Goal: Check status: Check status

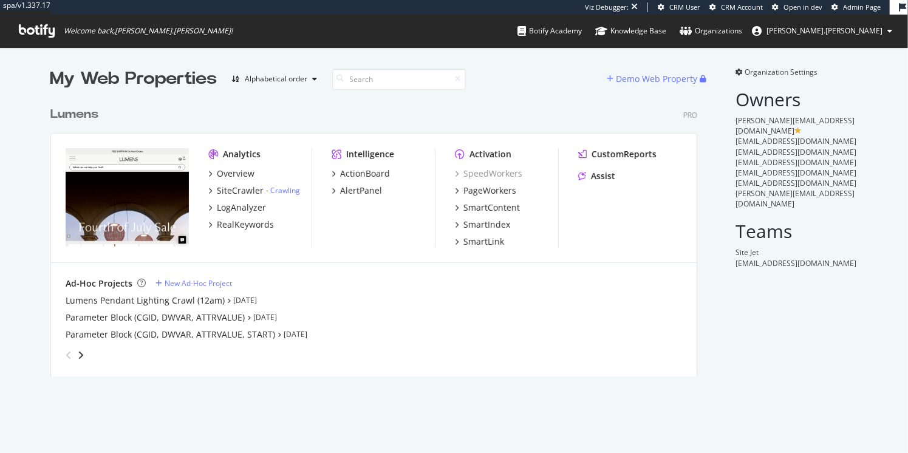
scroll to position [279, 650]
click at [230, 188] on div "SiteCrawler" at bounding box center [240, 191] width 47 height 12
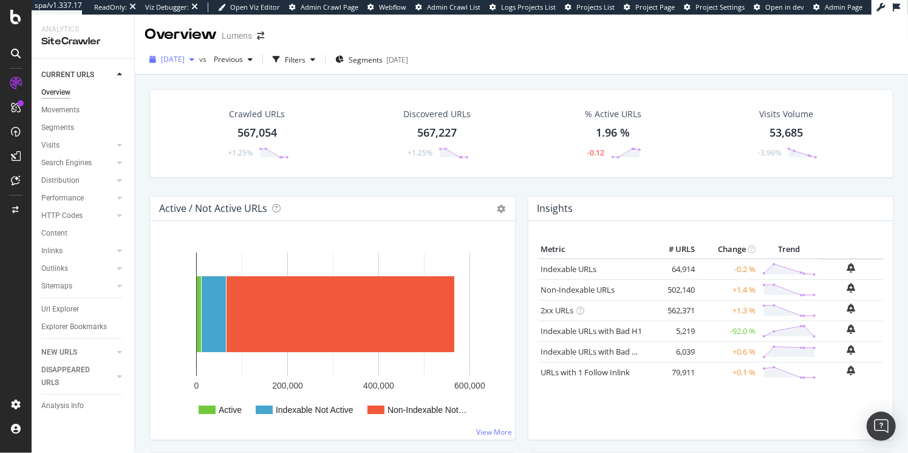
click at [185, 58] on span "[DATE]" at bounding box center [173, 59] width 24 height 10
click at [22, 13] on div at bounding box center [15, 17] width 29 height 15
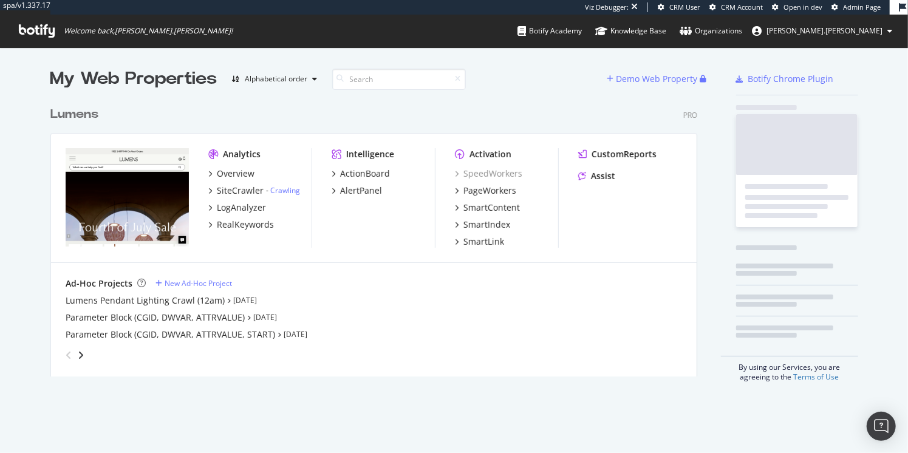
scroll to position [279, 650]
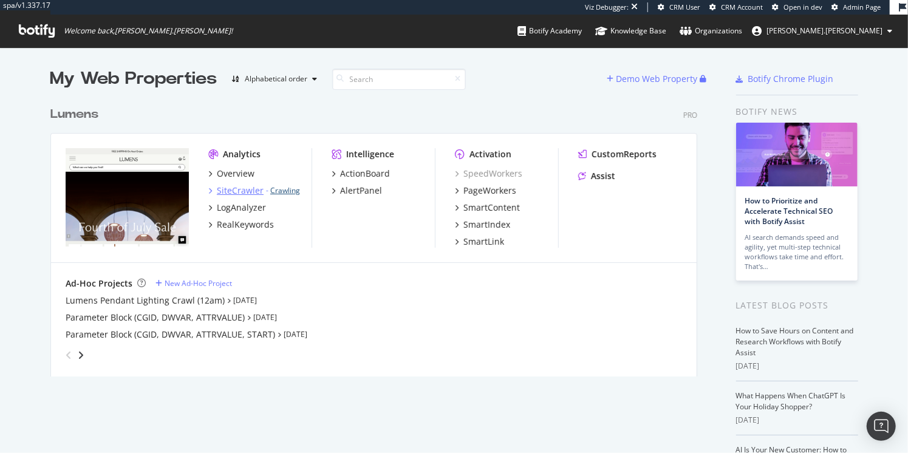
click at [286, 192] on link "Crawling" at bounding box center [285, 190] width 30 height 10
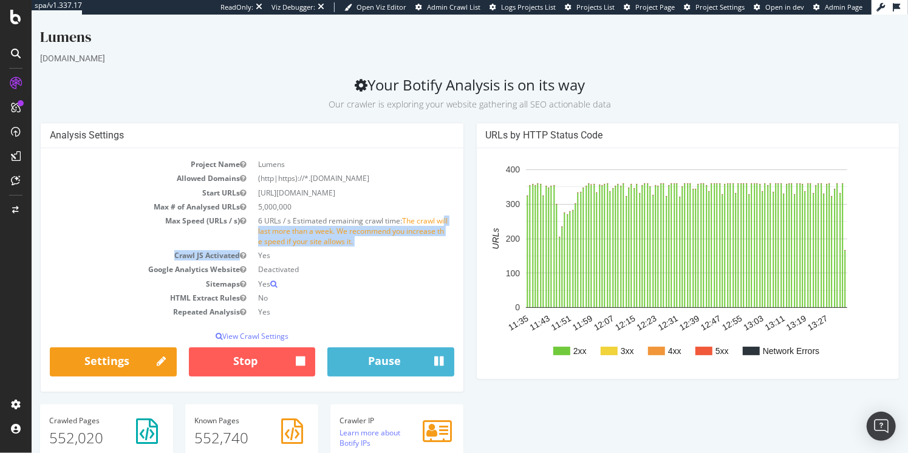
drag, startPoint x: 256, startPoint y: 229, endPoint x: 385, endPoint y: 249, distance: 131.0
click at [385, 249] on tbody "Project Name Lumens Allowed Domains (http|https)://*.[DOMAIN_NAME] Start URLs […" at bounding box center [251, 238] width 405 height 162
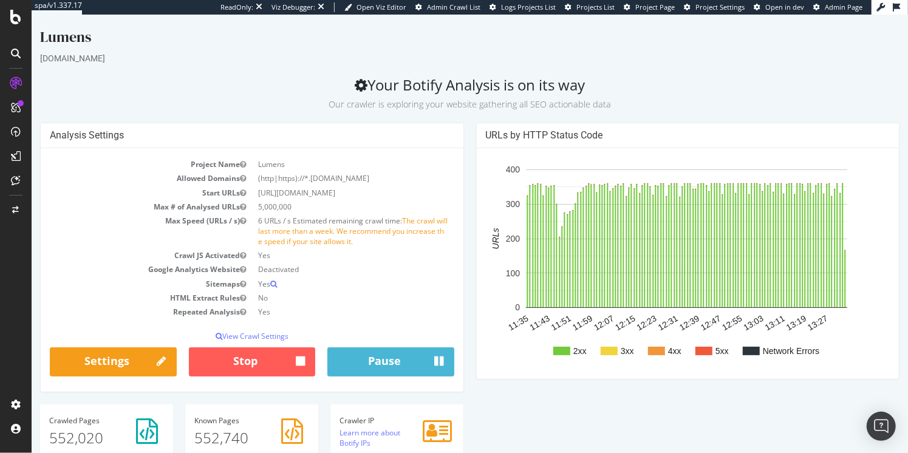
click at [402, 245] on td "6 URLs / s Estimated remaining crawl time: The crawl will last more than a week…" at bounding box center [353, 231] width 202 height 35
drag, startPoint x: 279, startPoint y: 239, endPoint x: 409, endPoint y: 244, distance: 130.7
click at [387, 242] on td "6 URLs / s Estimated remaining crawl time: The crawl will last more than a week…" at bounding box center [353, 231] width 202 height 35
click at [409, 244] on td "6 URLs / s Estimated remaining crawl time: The crawl will last more than a week…" at bounding box center [353, 231] width 202 height 35
drag, startPoint x: 256, startPoint y: 218, endPoint x: 386, endPoint y: 226, distance: 129.6
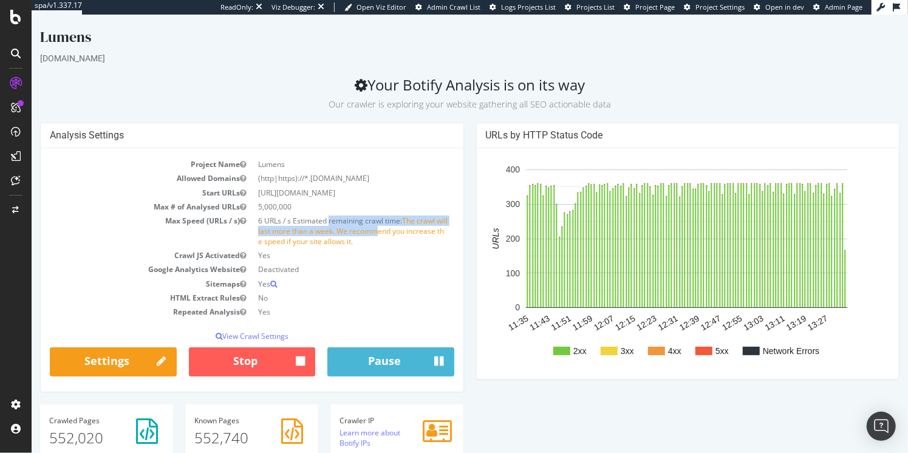
click at [385, 226] on td "6 URLs / s Estimated remaining crawl time: The crawl will last more than a week…" at bounding box center [353, 231] width 202 height 35
click at [400, 228] on span "The crawl will last more than a week. We recommend you increase the speed if yo…" at bounding box center [353, 231] width 190 height 31
drag, startPoint x: 285, startPoint y: 204, endPoint x: 252, endPoint y: 202, distance: 33.4
click at [252, 202] on td "5,000,000" at bounding box center [353, 207] width 202 height 14
click at [345, 205] on td "5,000,000" at bounding box center [353, 207] width 202 height 14
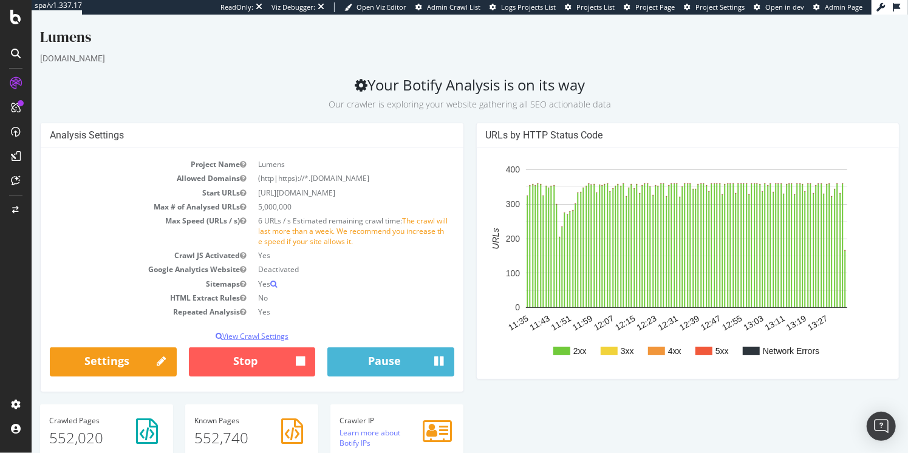
click at [259, 338] on p "View Crawl Settings" at bounding box center [251, 336] width 405 height 10
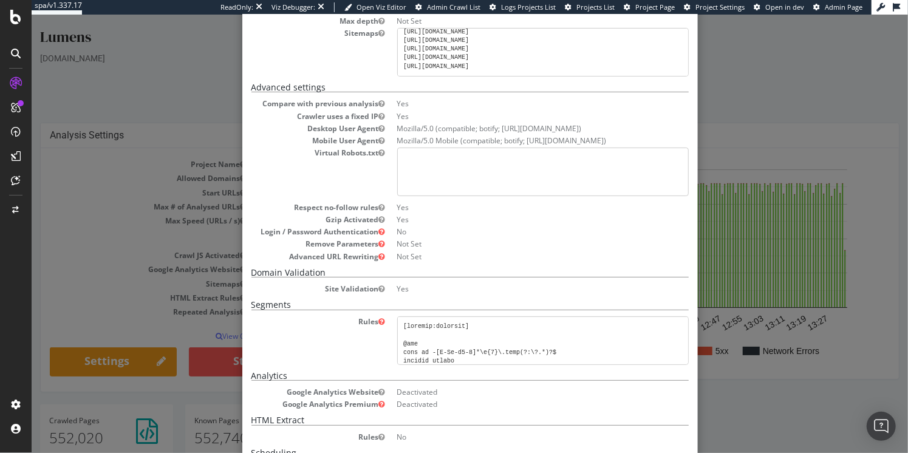
scroll to position [261, 0]
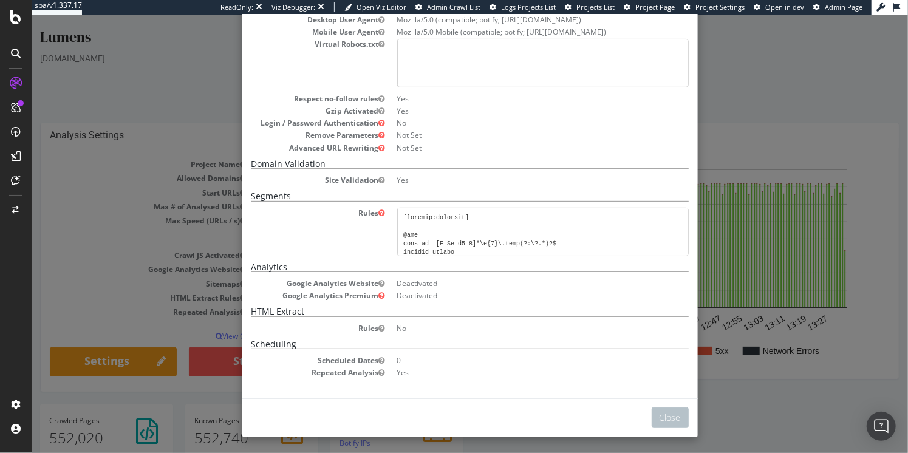
click at [821, 119] on div "× Close Analysis Settings Main Project Name Lumens Start URLs [URL][DOMAIN_NAME…" at bounding box center [469, 234] width 877 height 439
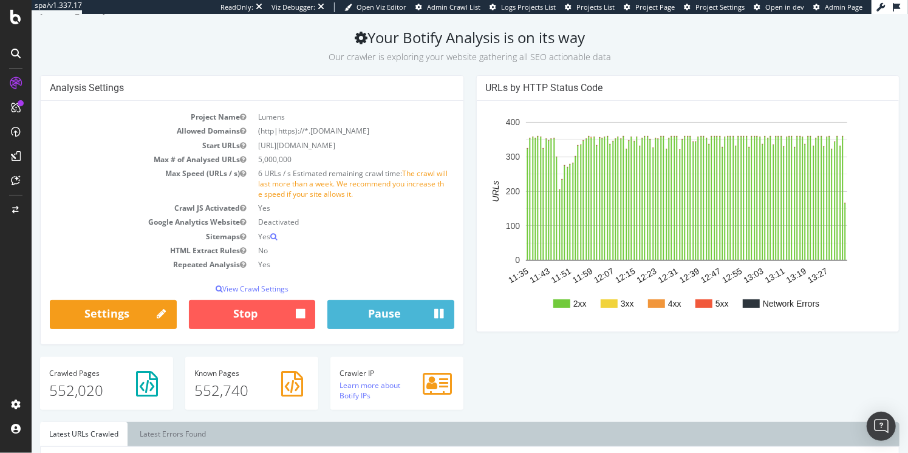
scroll to position [55, 0]
